Goal: Check status: Check status

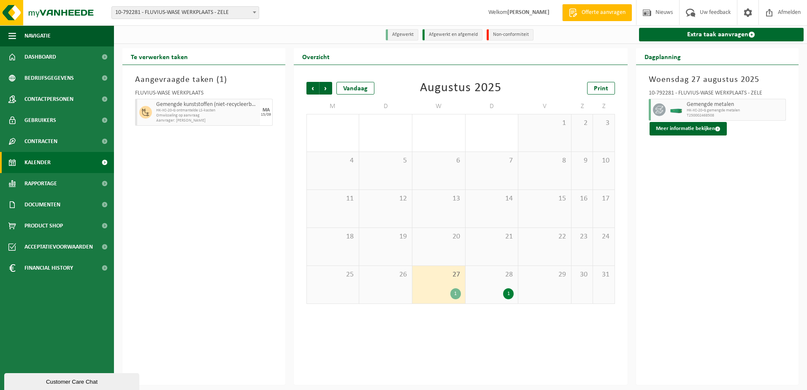
click at [249, 13] on span "10-792281 - FLUVIUS-WASE WERKPLAATS - ZELE" at bounding box center [185, 13] width 147 height 12
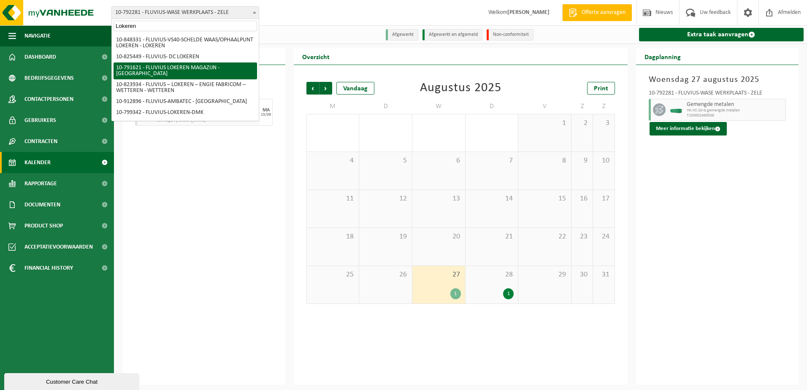
type input "Lokeren"
select select "30279"
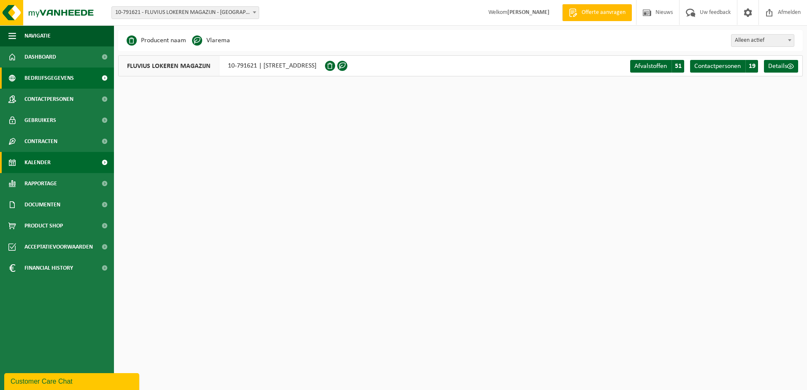
click at [32, 167] on span "Kalender" at bounding box center [37, 162] width 26 height 21
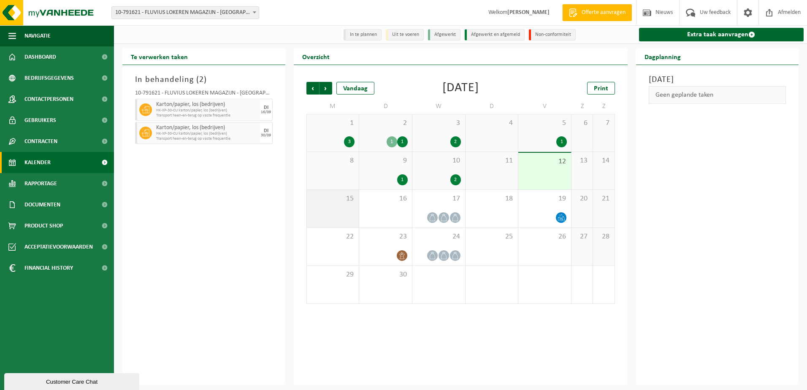
click at [349, 211] on div "15" at bounding box center [333, 209] width 52 height 38
click at [447, 199] on span "17" at bounding box center [439, 198] width 44 height 9
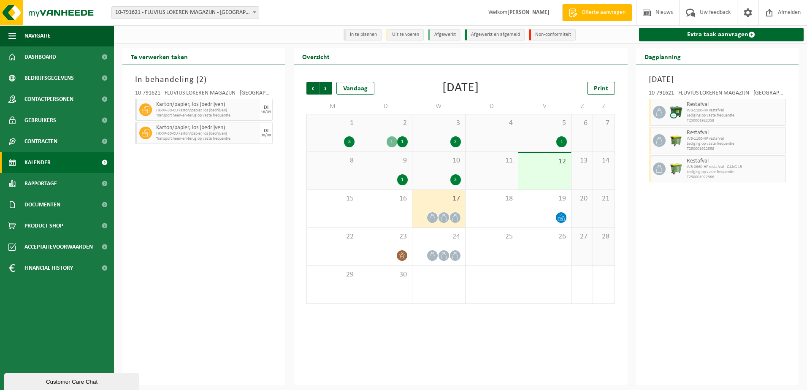
click at [394, 136] on div "2 1 1" at bounding box center [385, 132] width 53 height 37
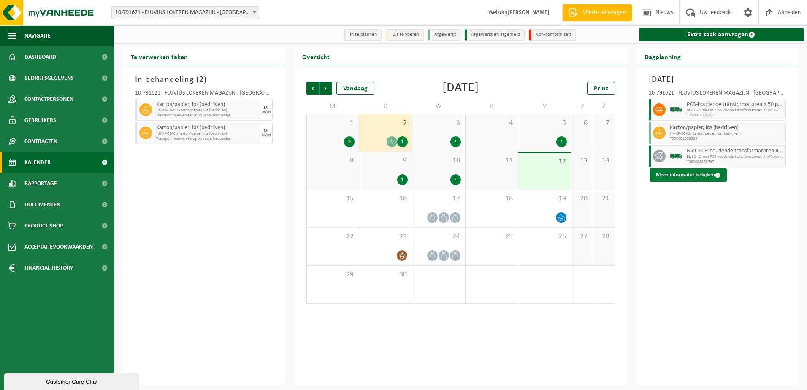
click at [677, 178] on button "Meer informatie bekijken" at bounding box center [688, 175] width 77 height 14
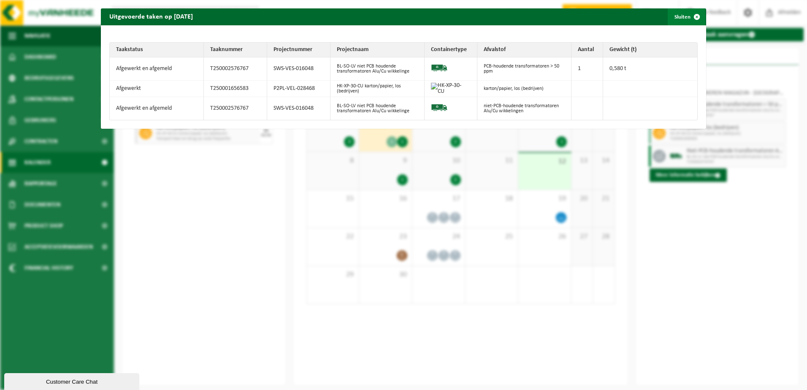
click at [688, 18] on span "button" at bounding box center [696, 16] width 17 height 17
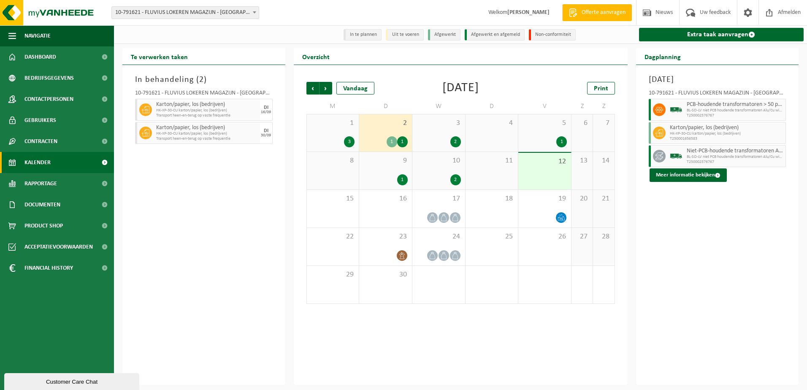
click at [382, 130] on div "2 1 1" at bounding box center [385, 132] width 53 height 37
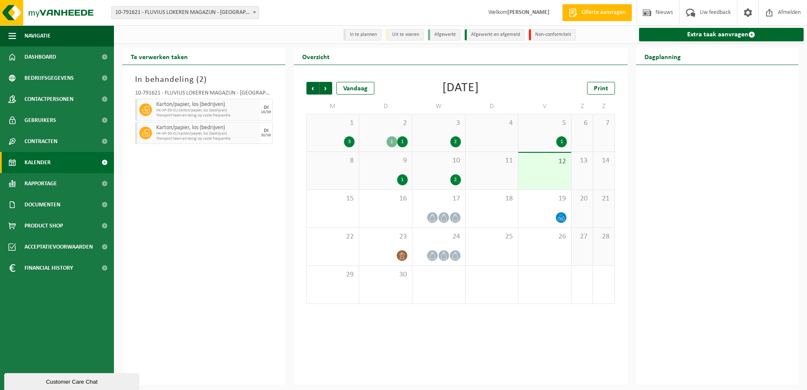
click at [380, 139] on div "1 1" at bounding box center [385, 141] width 44 height 11
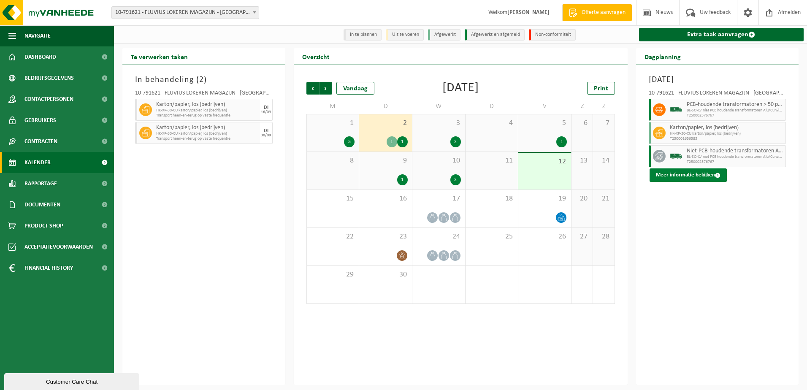
click at [697, 180] on button "Meer informatie bekijken" at bounding box center [688, 175] width 77 height 14
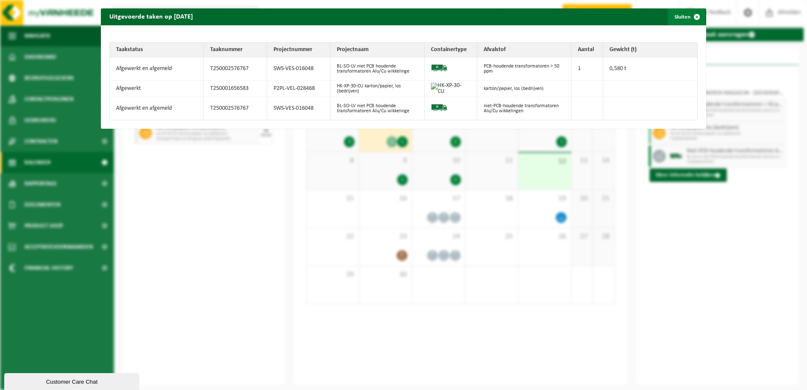
click at [690, 16] on span "button" at bounding box center [696, 16] width 17 height 17
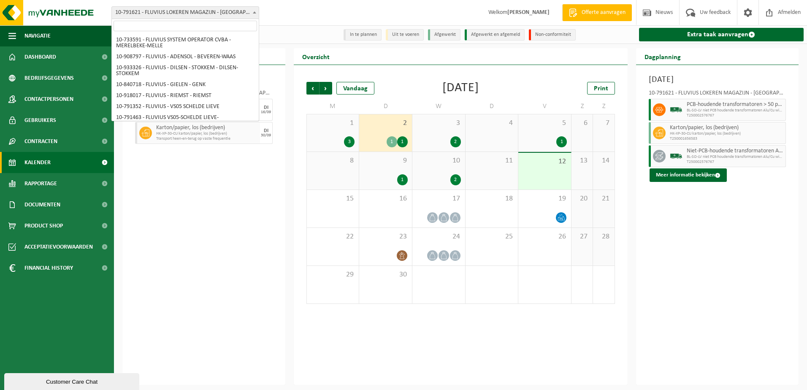
click at [239, 12] on span "10-791621 - FLUVIUS LOKEREN MAGAZIJN - [GEOGRAPHIC_DATA]" at bounding box center [185, 13] width 147 height 12
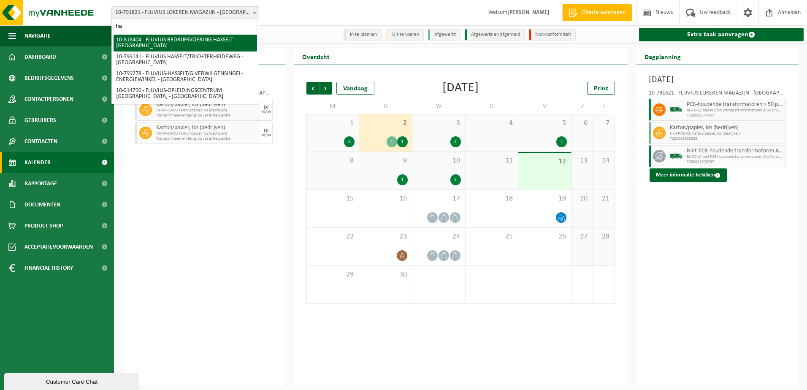
type input "h"
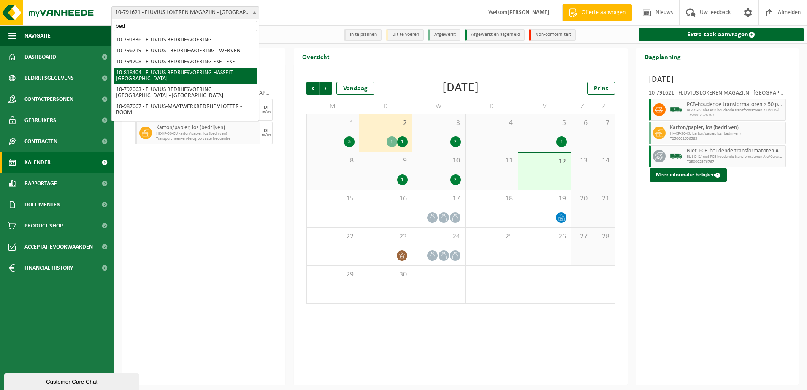
type input "bed"
select select "39062"
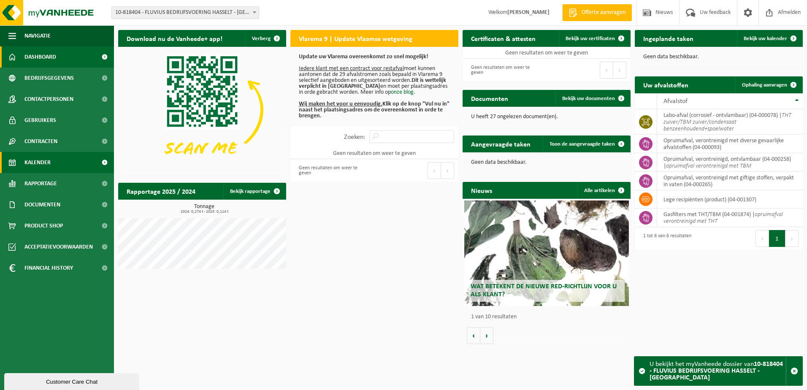
click at [47, 170] on span "Kalender" at bounding box center [37, 162] width 26 height 21
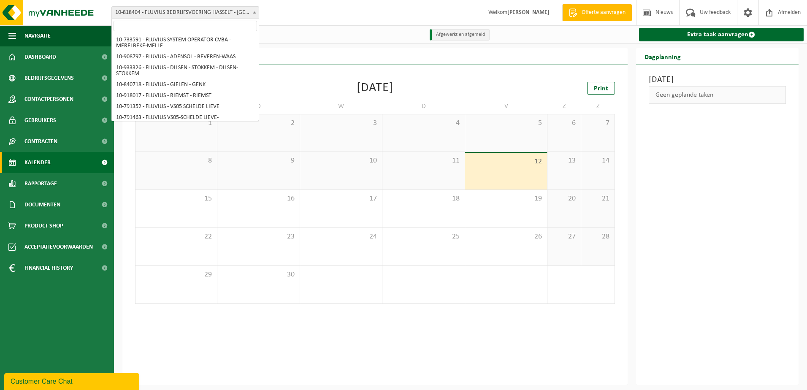
click at [256, 14] on span at bounding box center [254, 12] width 8 height 11
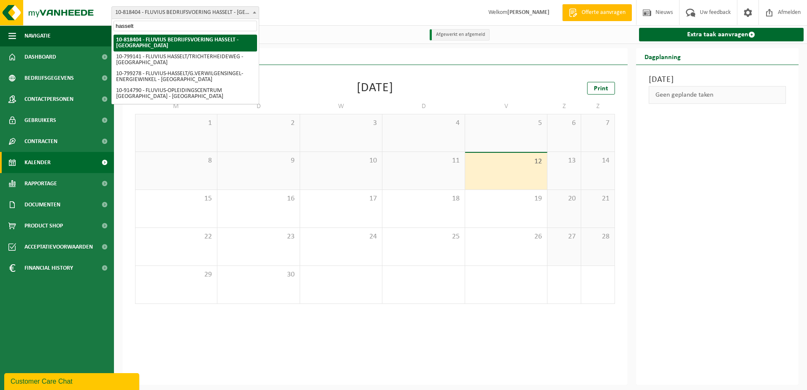
type input "hasselt"
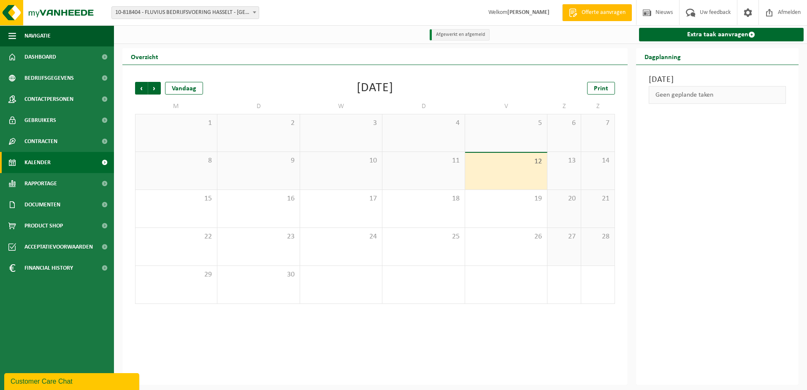
click at [246, 16] on span "10-818404 - FLUVIUS BEDRIJFSVOERING HASSELT - [GEOGRAPHIC_DATA]" at bounding box center [185, 13] width 147 height 12
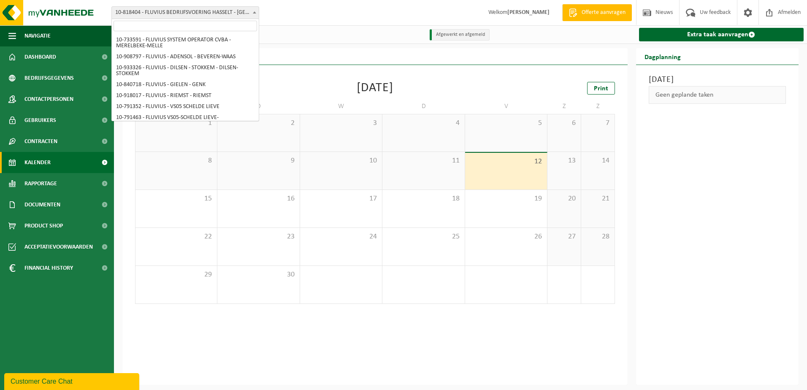
scroll to position [4120, 0]
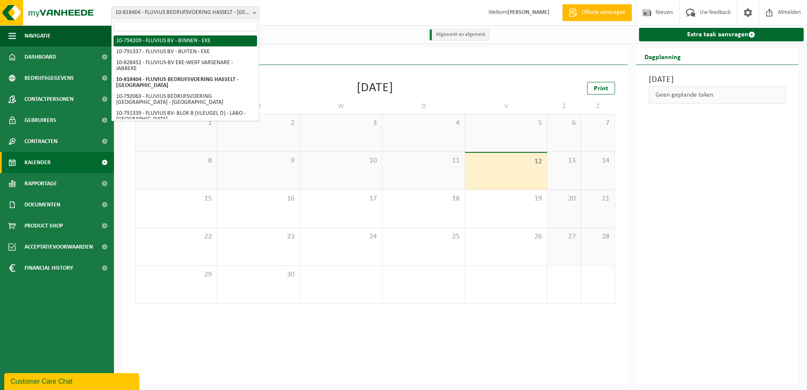
click at [236, 28] on input "search" at bounding box center [185, 26] width 143 height 11
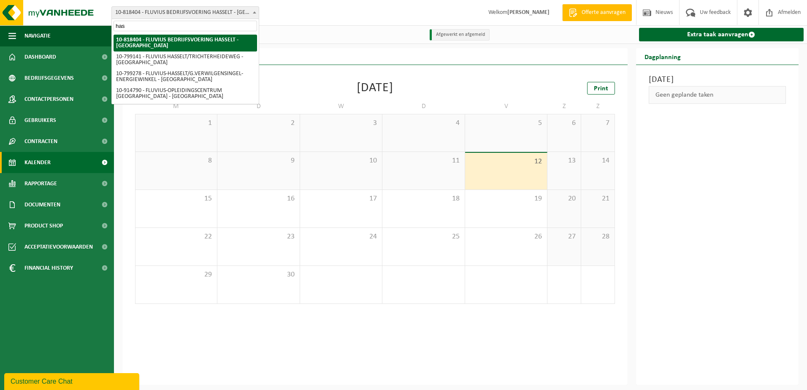
scroll to position [0, 0]
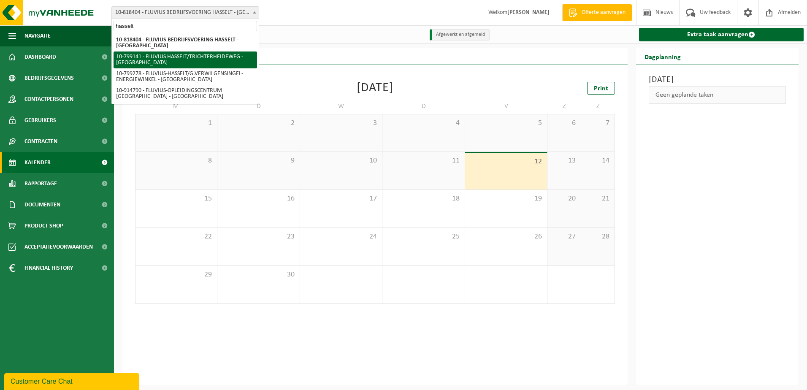
type input "hasselt"
select select "33188"
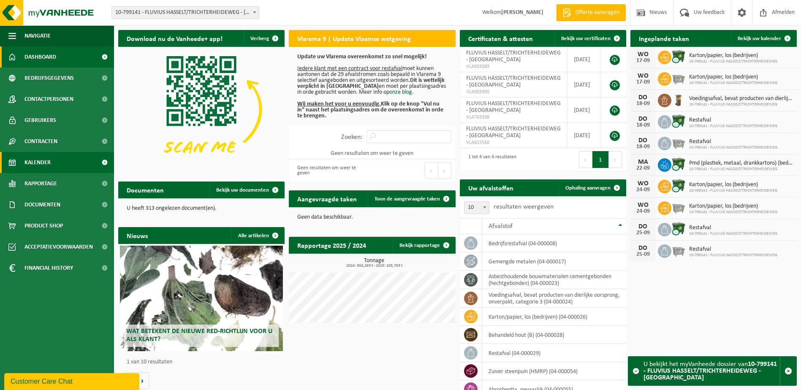
click at [36, 165] on span "Kalender" at bounding box center [37, 162] width 26 height 21
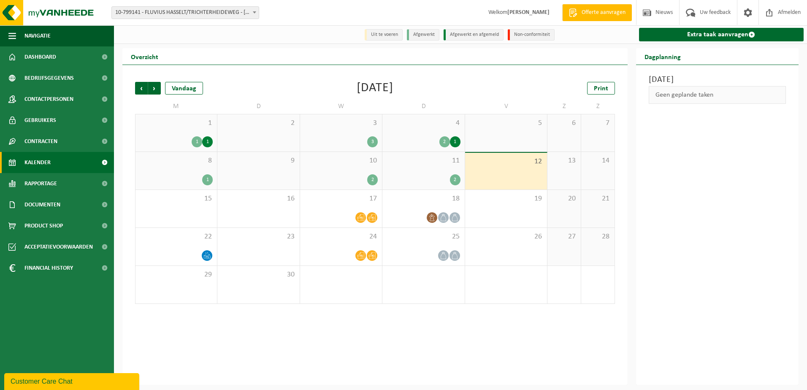
click at [365, 171] on div "10 2" at bounding box center [341, 171] width 82 height 38
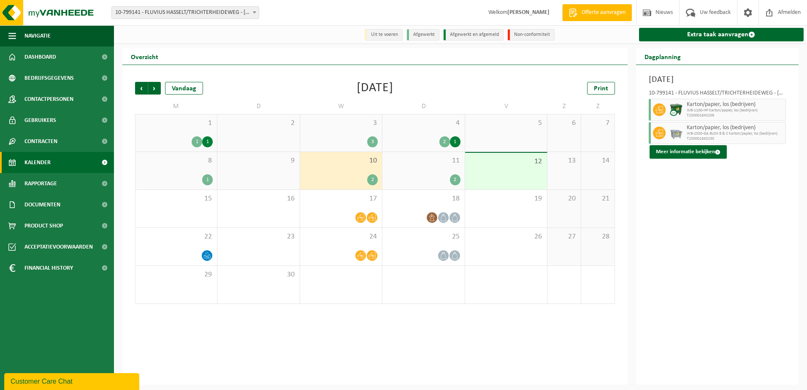
click at [455, 177] on div "2" at bounding box center [455, 179] width 11 height 11
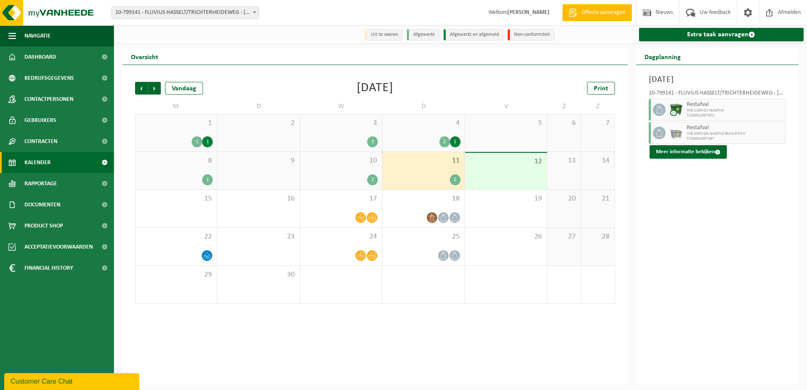
click at [441, 130] on div "4 2 1" at bounding box center [423, 132] width 82 height 37
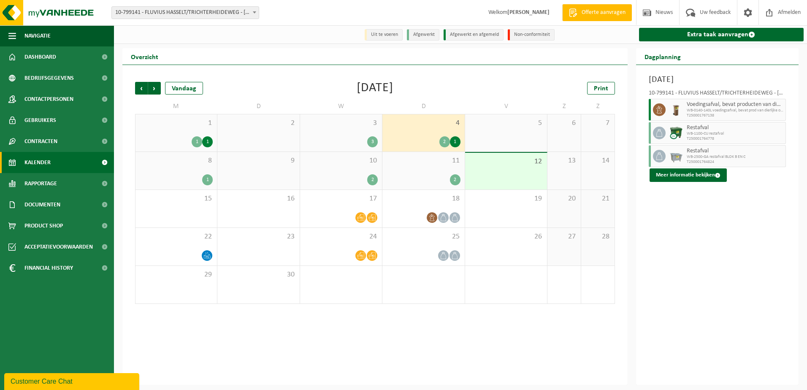
click at [344, 130] on div "3 3" at bounding box center [341, 132] width 82 height 37
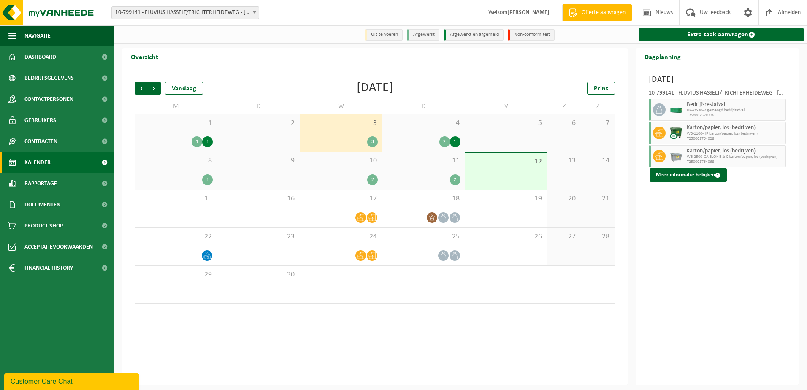
click at [197, 132] on div "1 1 1" at bounding box center [175, 132] width 81 height 37
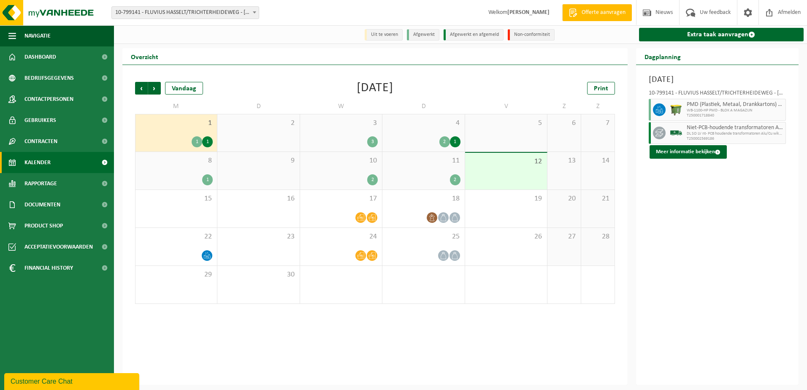
click at [202, 167] on div "8 1" at bounding box center [175, 171] width 81 height 38
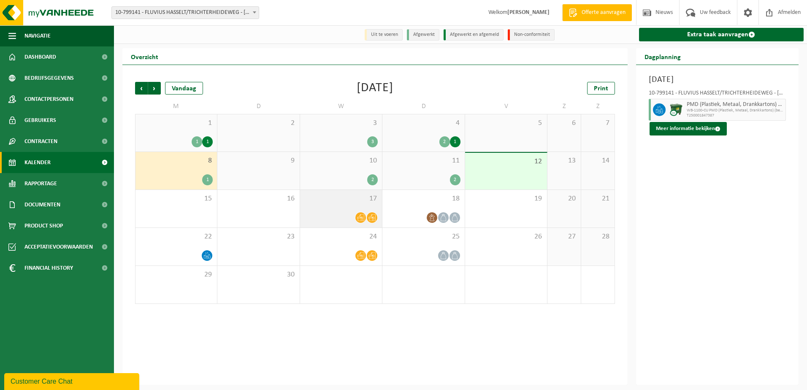
click at [369, 202] on span "17" at bounding box center [340, 198] width 73 height 9
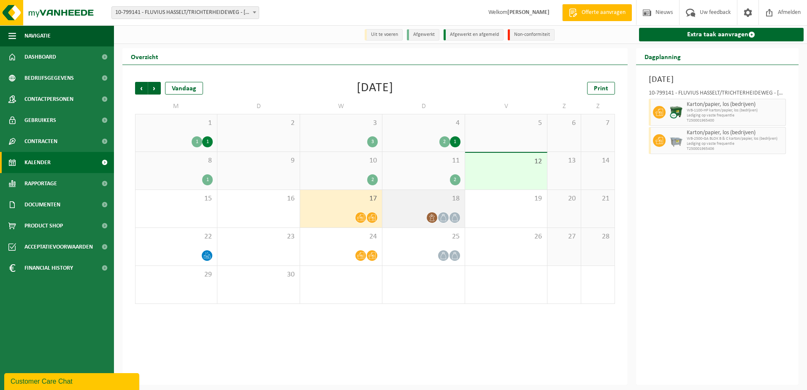
click at [402, 205] on div "18" at bounding box center [423, 209] width 82 height 38
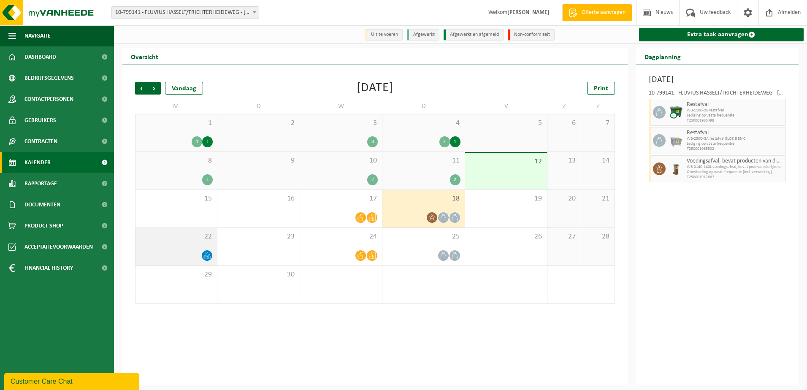
click at [195, 245] on div "22" at bounding box center [175, 247] width 81 height 38
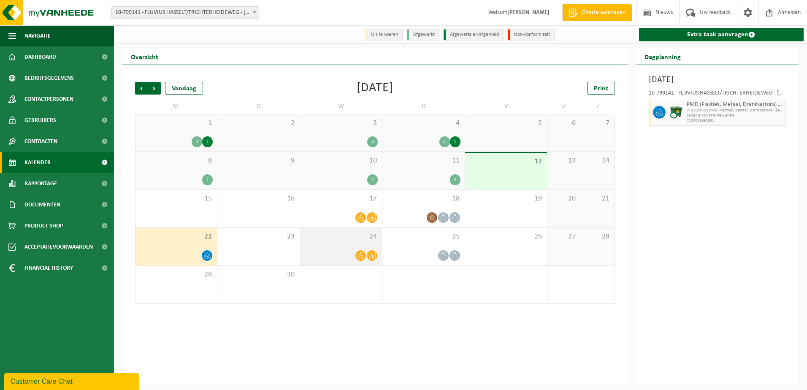
click at [351, 232] on div "24" at bounding box center [341, 247] width 82 height 38
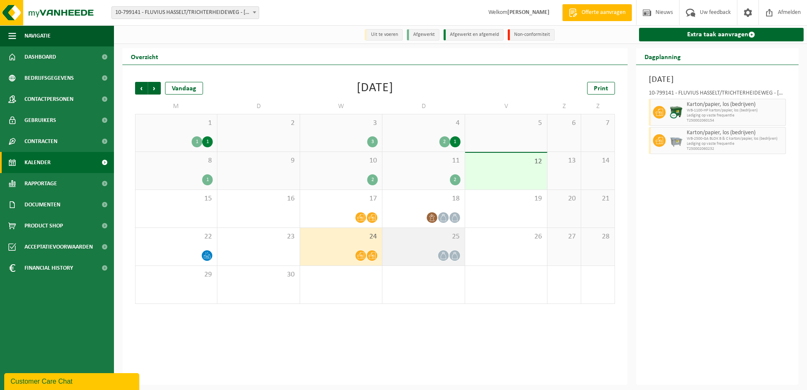
click at [427, 241] on span "25" at bounding box center [423, 236] width 73 height 9
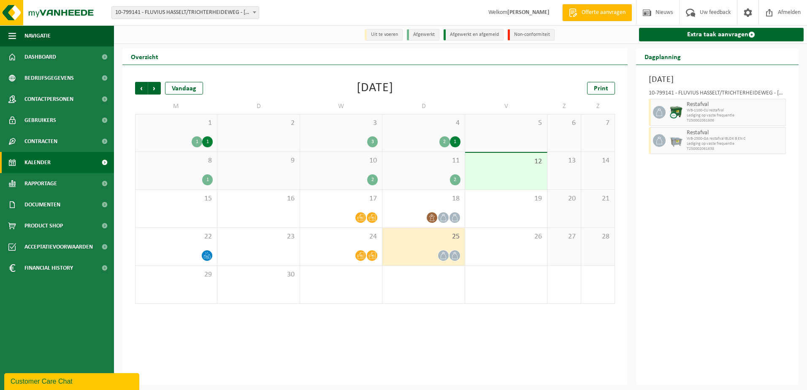
click at [185, 141] on div "1 1" at bounding box center [176, 141] width 73 height 11
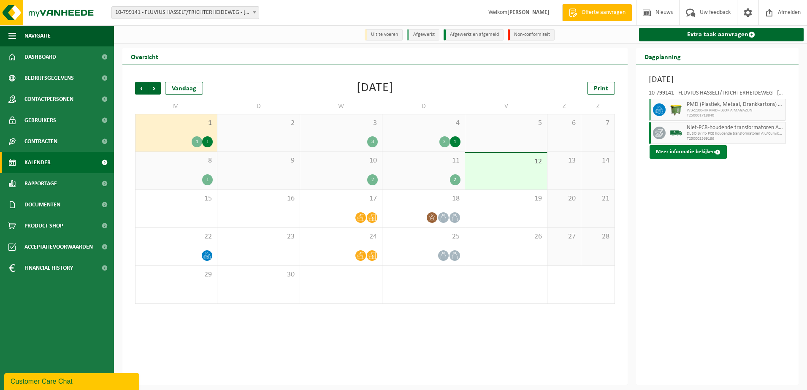
click at [697, 154] on button "Meer informatie bekijken" at bounding box center [688, 152] width 77 height 14
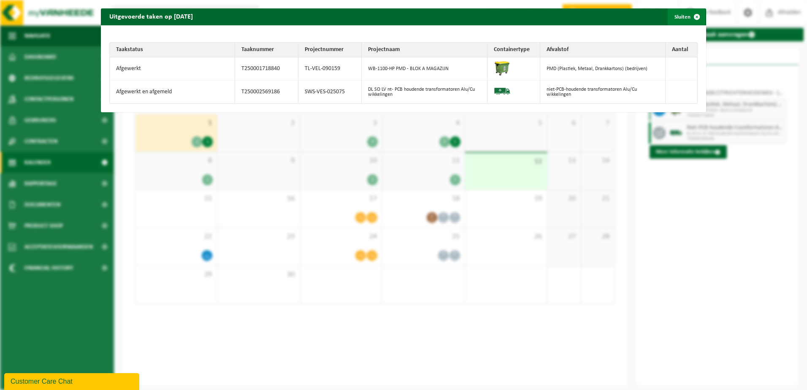
click at [688, 18] on span "button" at bounding box center [696, 16] width 17 height 17
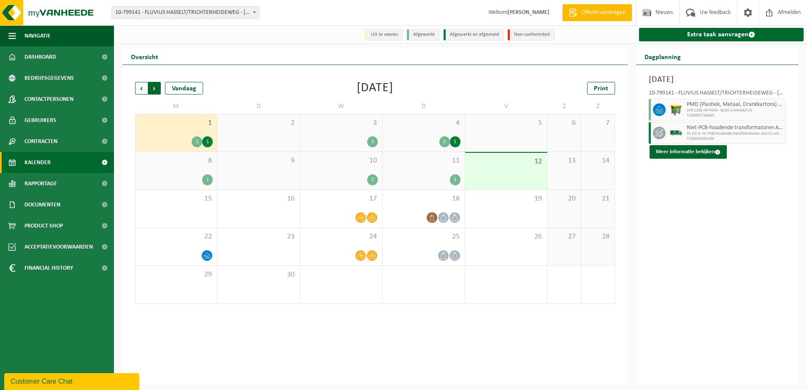
click at [140, 92] on span "Vorige" at bounding box center [141, 88] width 13 height 13
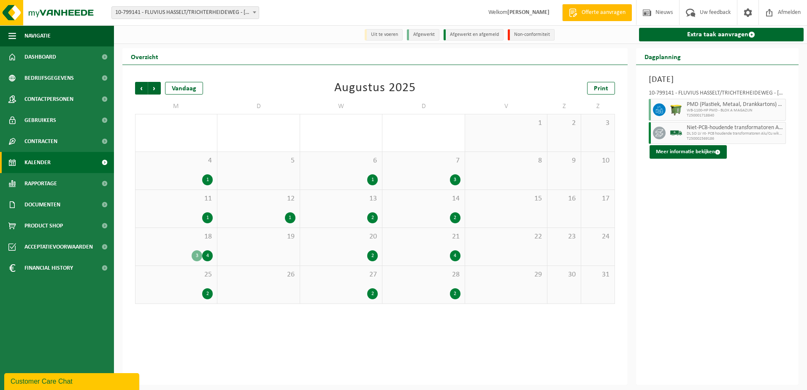
click at [173, 247] on div "18 3 4" at bounding box center [175, 247] width 81 height 38
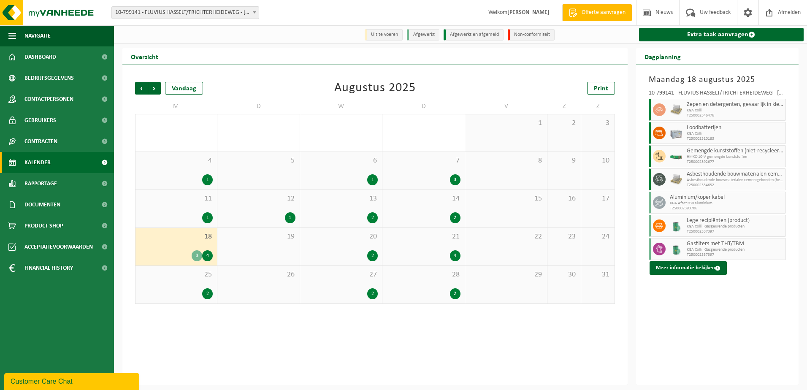
click at [691, 130] on span "Loodbatterijen" at bounding box center [735, 128] width 97 height 7
click at [682, 270] on button "Meer informatie bekijken" at bounding box center [688, 268] width 77 height 14
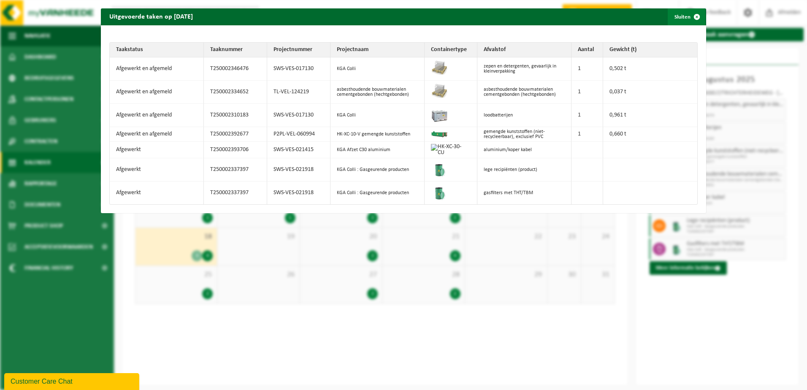
click at [693, 22] on span "button" at bounding box center [696, 16] width 17 height 17
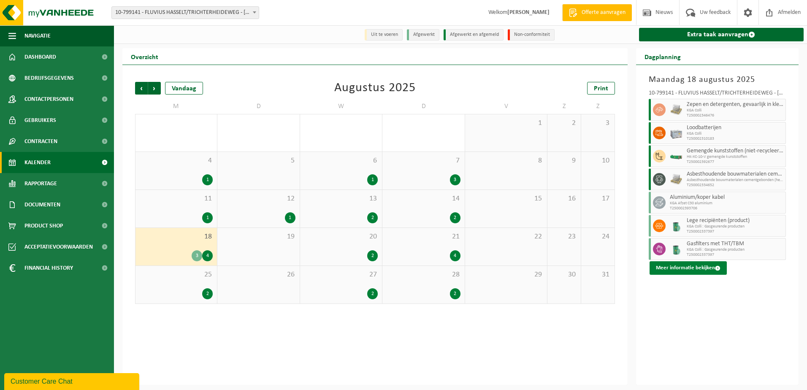
click at [696, 273] on button "Meer informatie bekijken" at bounding box center [688, 268] width 77 height 14
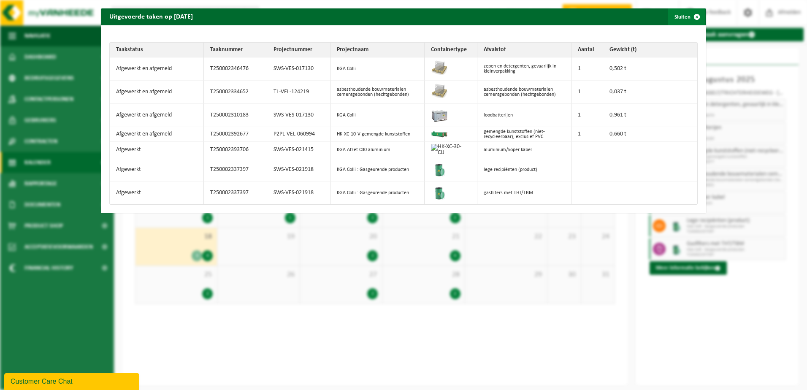
click at [692, 20] on span "button" at bounding box center [696, 16] width 17 height 17
